Goal: Task Accomplishment & Management: Use online tool/utility

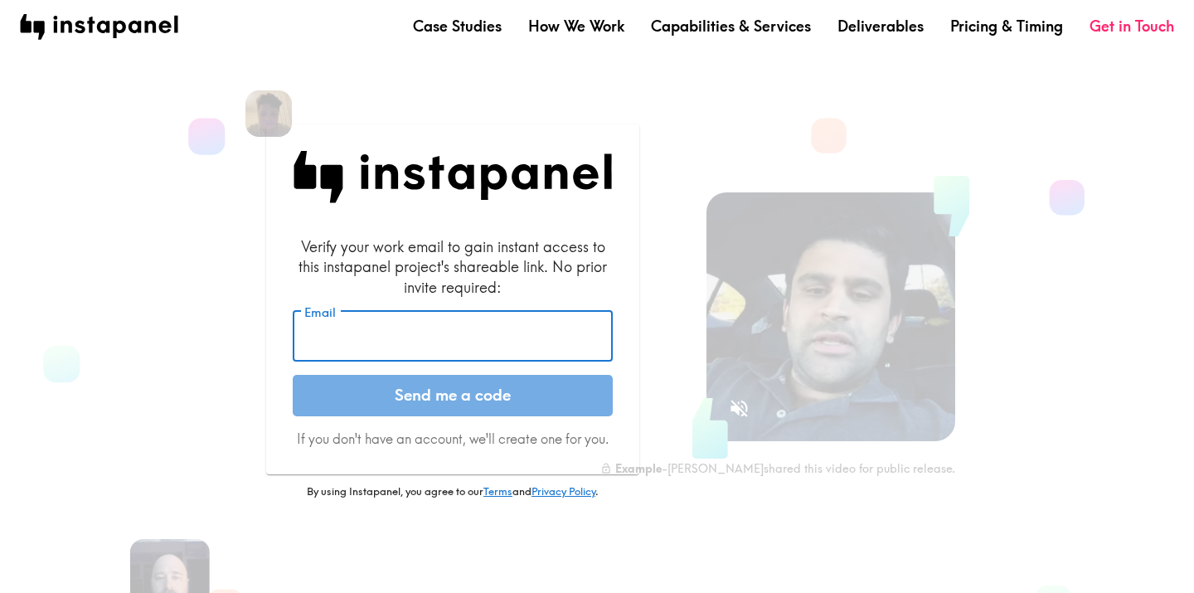
click at [512, 340] on input "Email" at bounding box center [453, 336] width 320 height 51
type input "[PERSON_NAME][EMAIL_ADDRESS][PERSON_NAME][DOMAIN_NAME]"
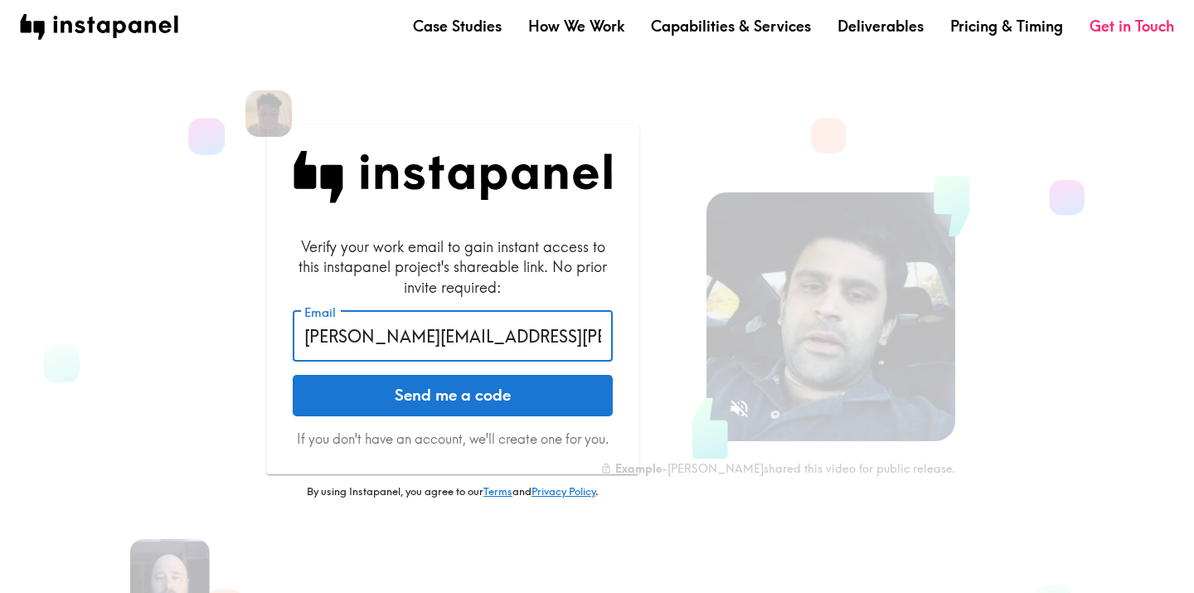
click at [468, 390] on button "Send me a code" at bounding box center [453, 395] width 320 height 41
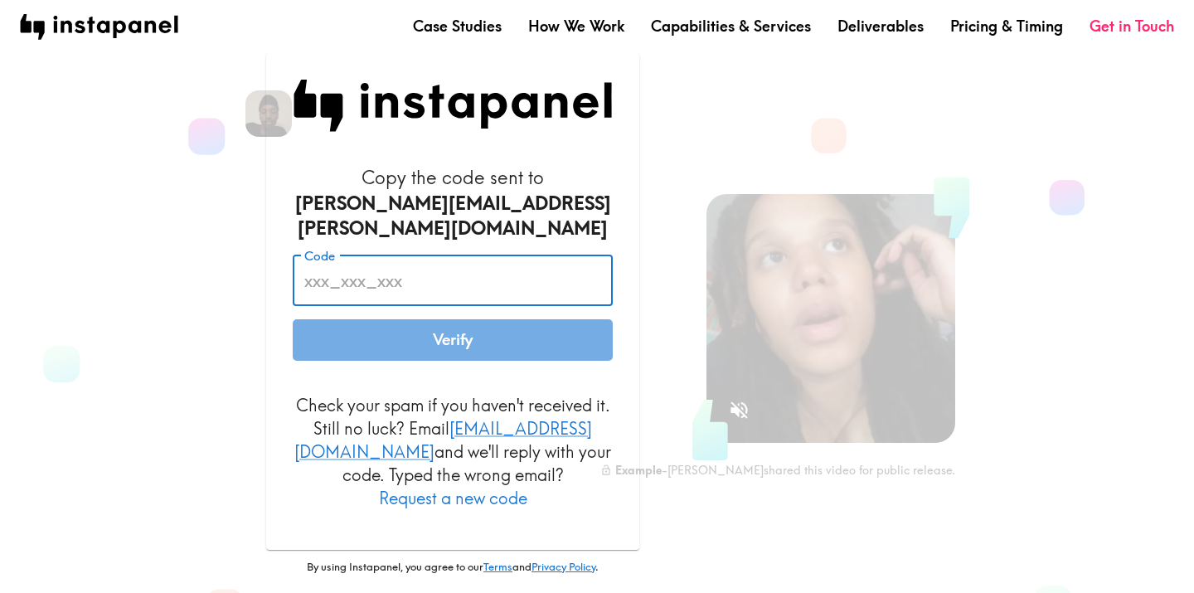
click at [478, 293] on input "Code" at bounding box center [453, 280] width 320 height 51
paste input "L9r_BMA_LEm"
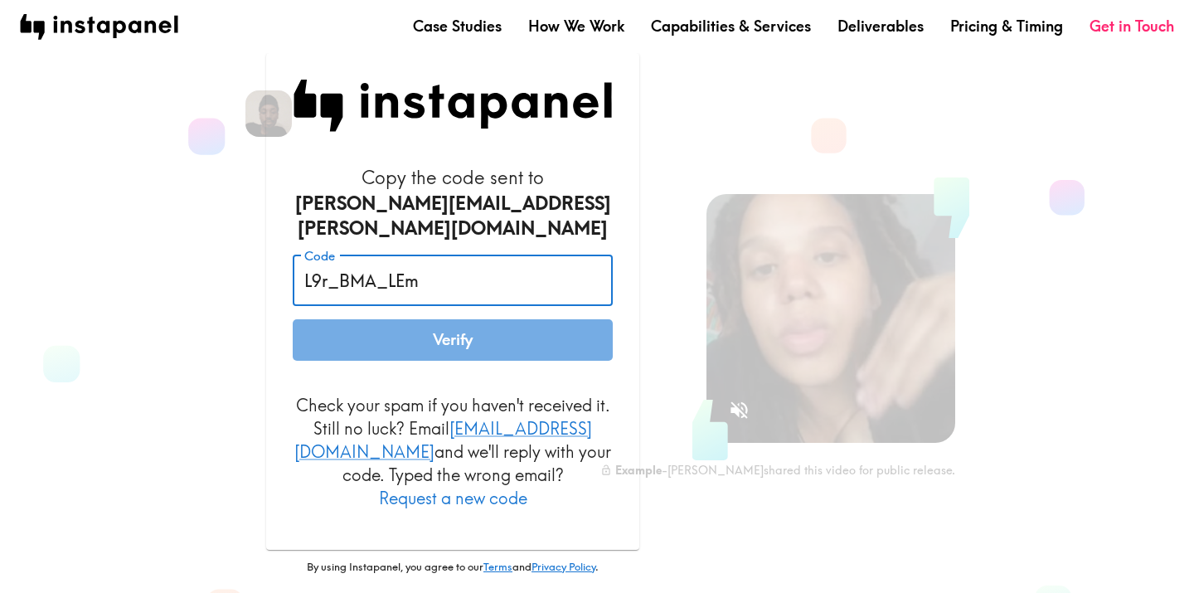
type input "L9r_BMA_LEm"
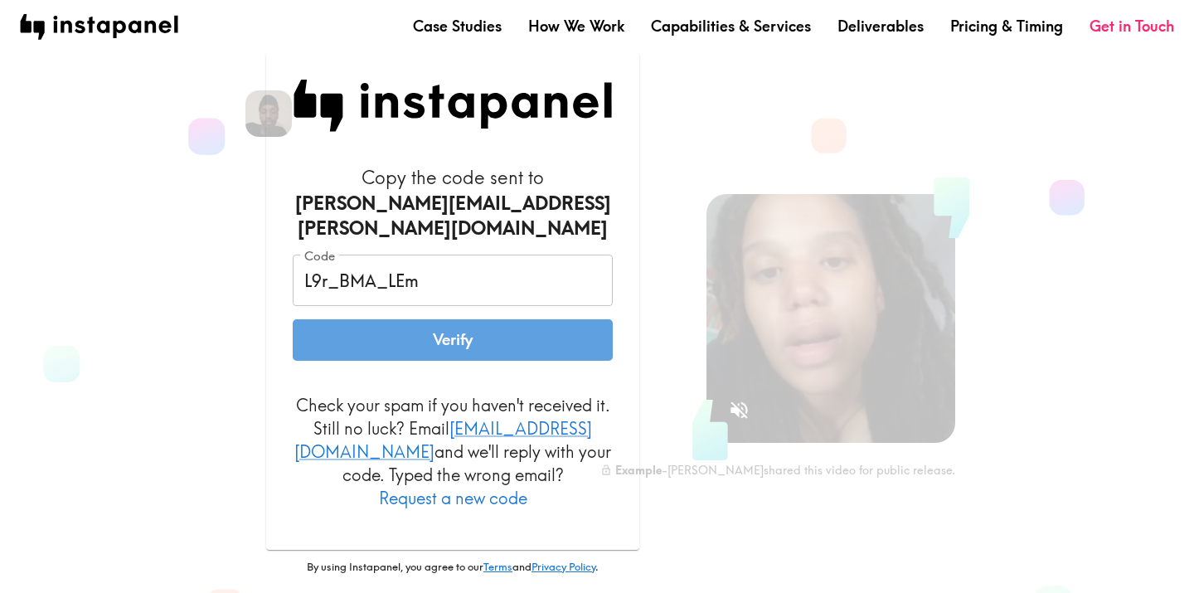
click at [488, 346] on button "Verify" at bounding box center [453, 339] width 320 height 41
